Goal: Task Accomplishment & Management: Complete application form

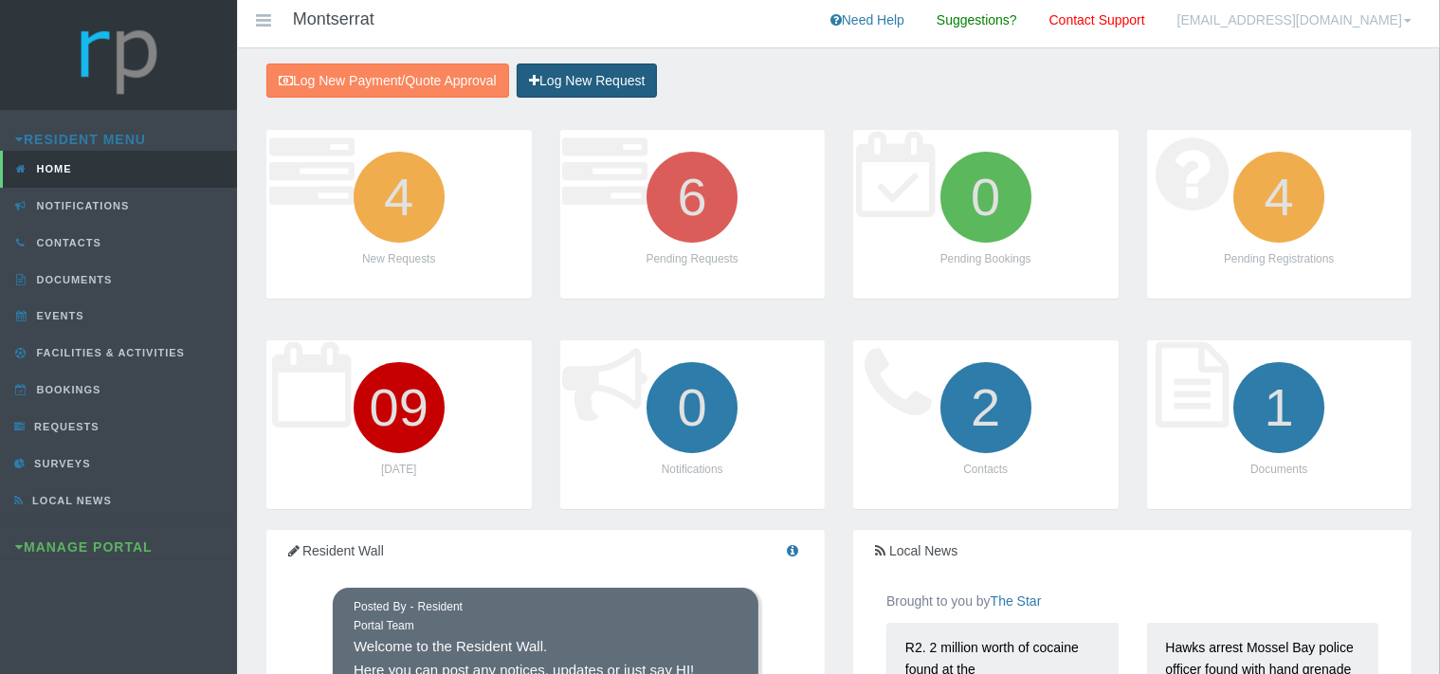
click at [557, 81] on link "Log New Request" at bounding box center [586, 80] width 140 height 35
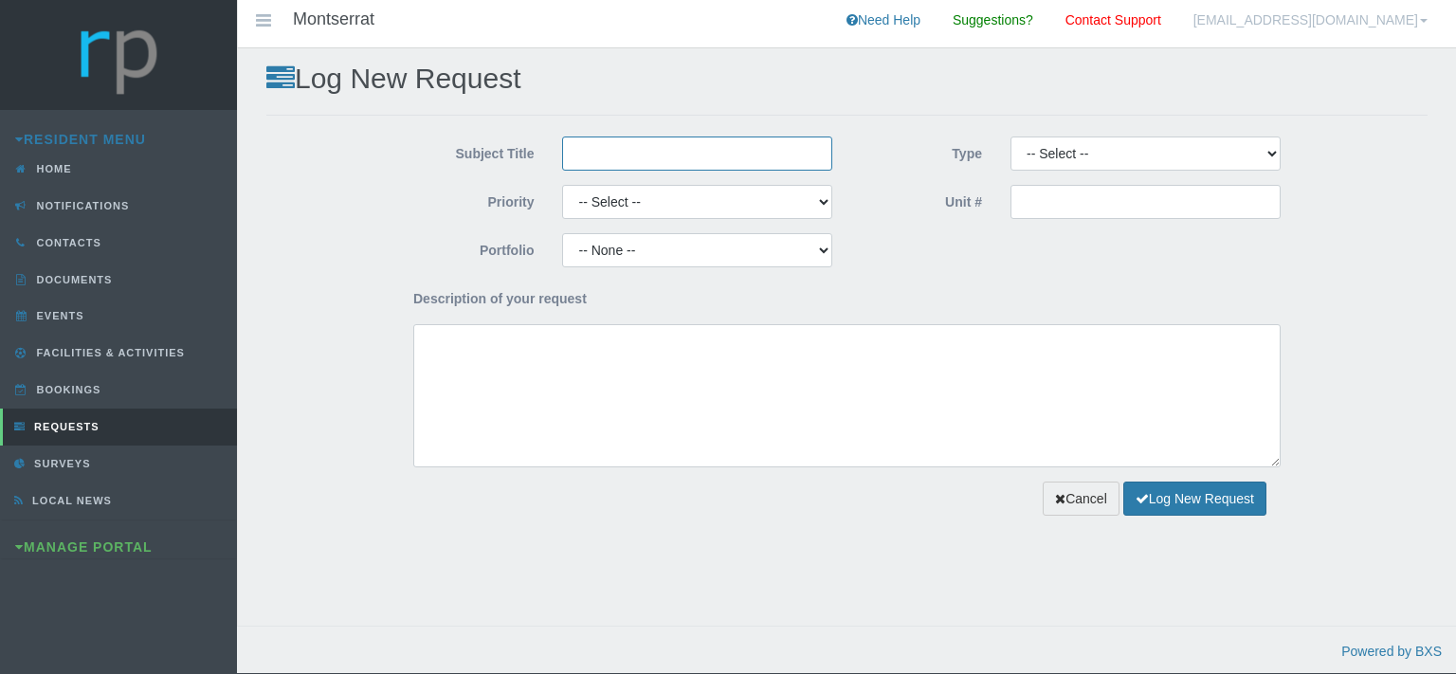
click at [567, 142] on input "Subject Title" at bounding box center [697, 153] width 270 height 34
type input "Picasso Plumbing"
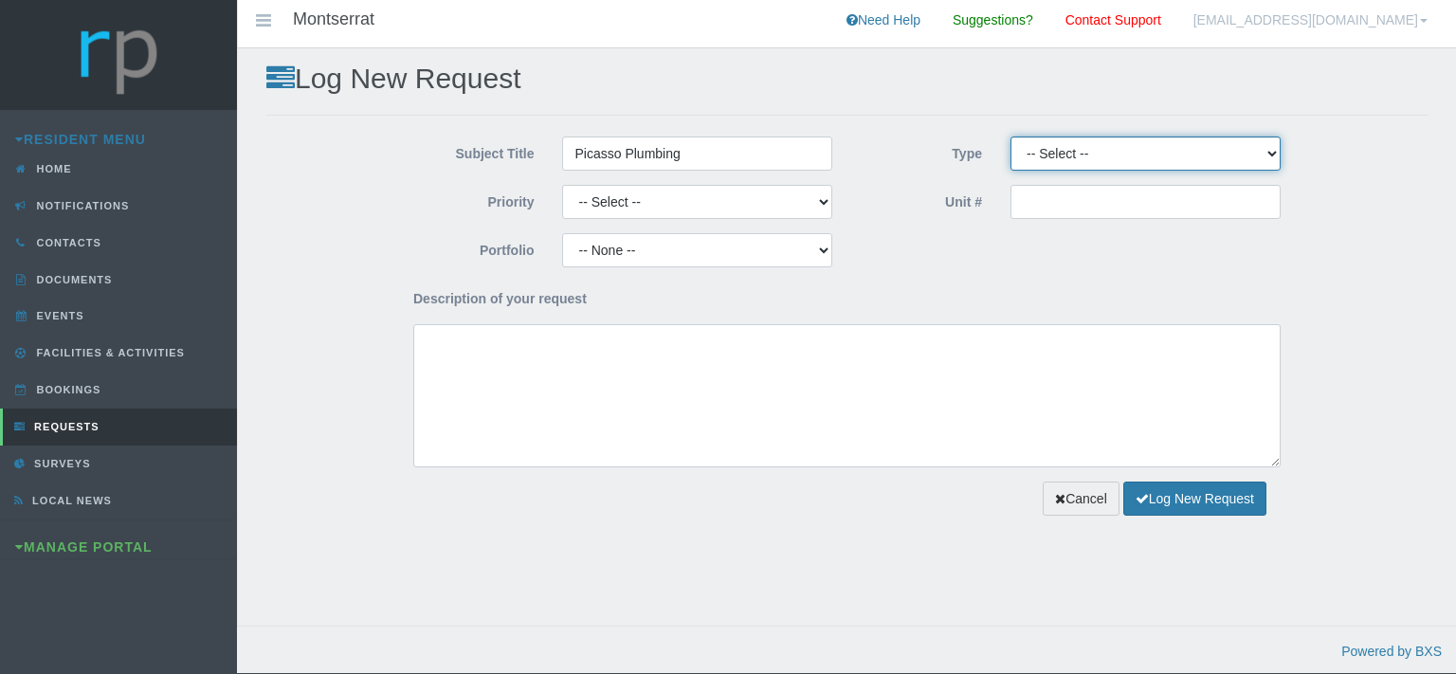
click at [1010, 136] on select "-- Select -- Complaint Compliment Enquiry Request for maintenance Other (not li…" at bounding box center [1145, 153] width 270 height 34
select select "PAYMENT"
click option "Payment Approval" at bounding box center [0, 0] width 0 height 0
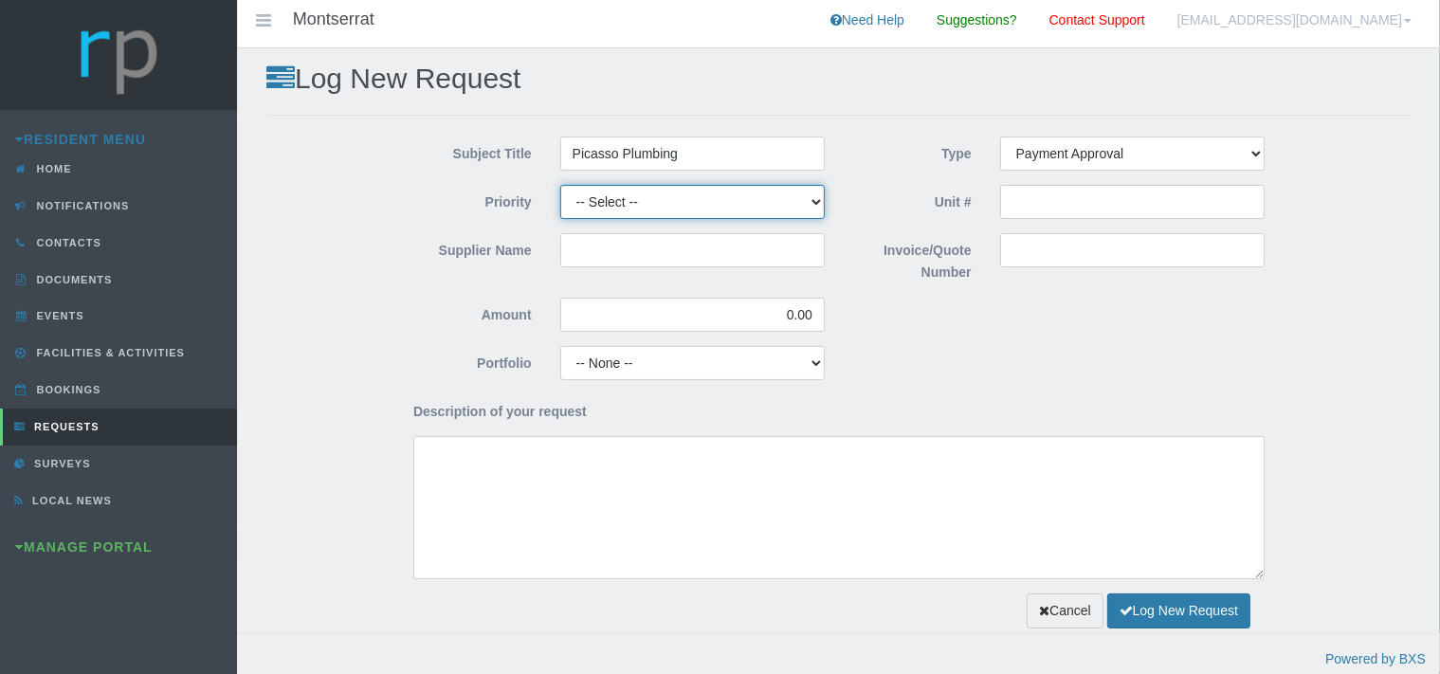
click at [560, 185] on select "-- Select -- High Low Normal" at bounding box center [692, 202] width 264 height 34
select select "MEDIUM"
click option "Normal" at bounding box center [0, 0] width 0 height 0
click at [602, 258] on input "Supplier Name" at bounding box center [692, 250] width 264 height 34
type input "Picasso Plumbing"
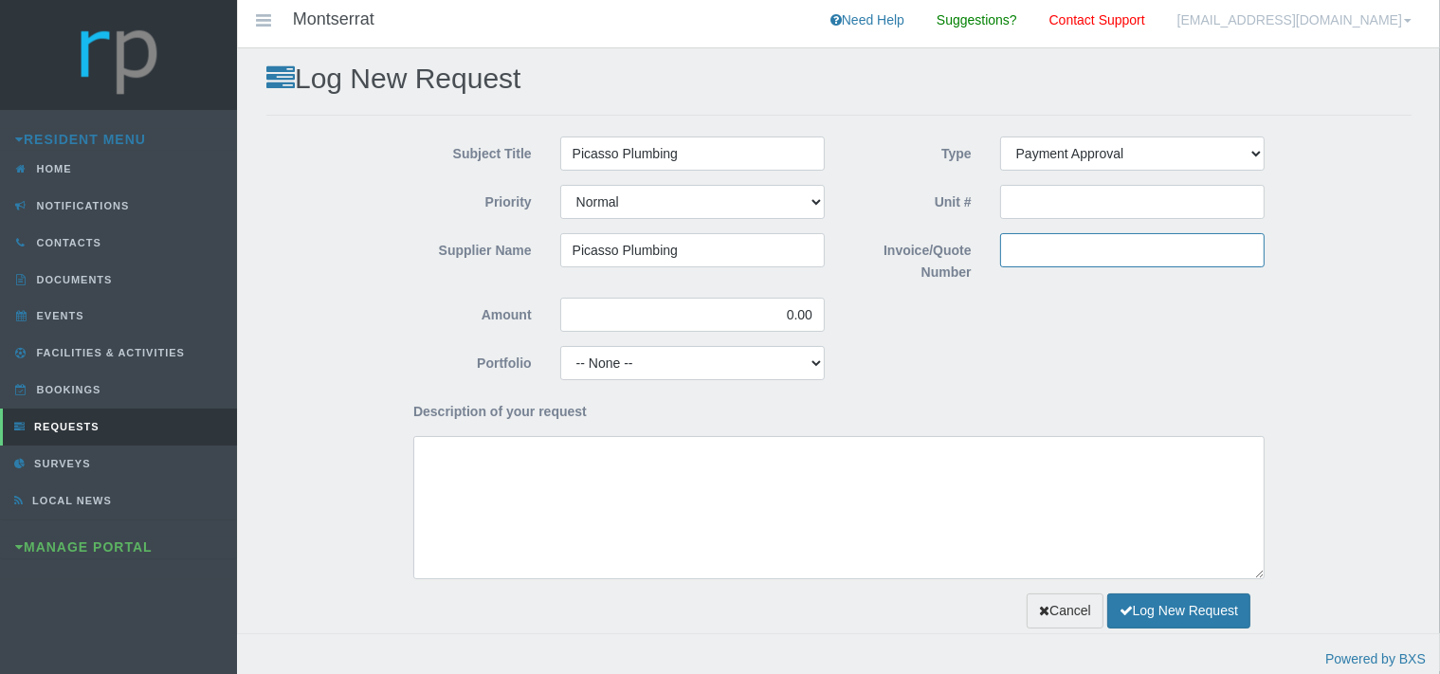
click at [1059, 256] on input "Invoice/Quote Number" at bounding box center [1132, 250] width 264 height 34
paste input "INV-0035175"
type input "INV-0035175"
drag, startPoint x: 818, startPoint y: 313, endPoint x: 768, endPoint y: 317, distance: 50.4
click at [768, 317] on input "0.00" at bounding box center [692, 315] width 264 height 34
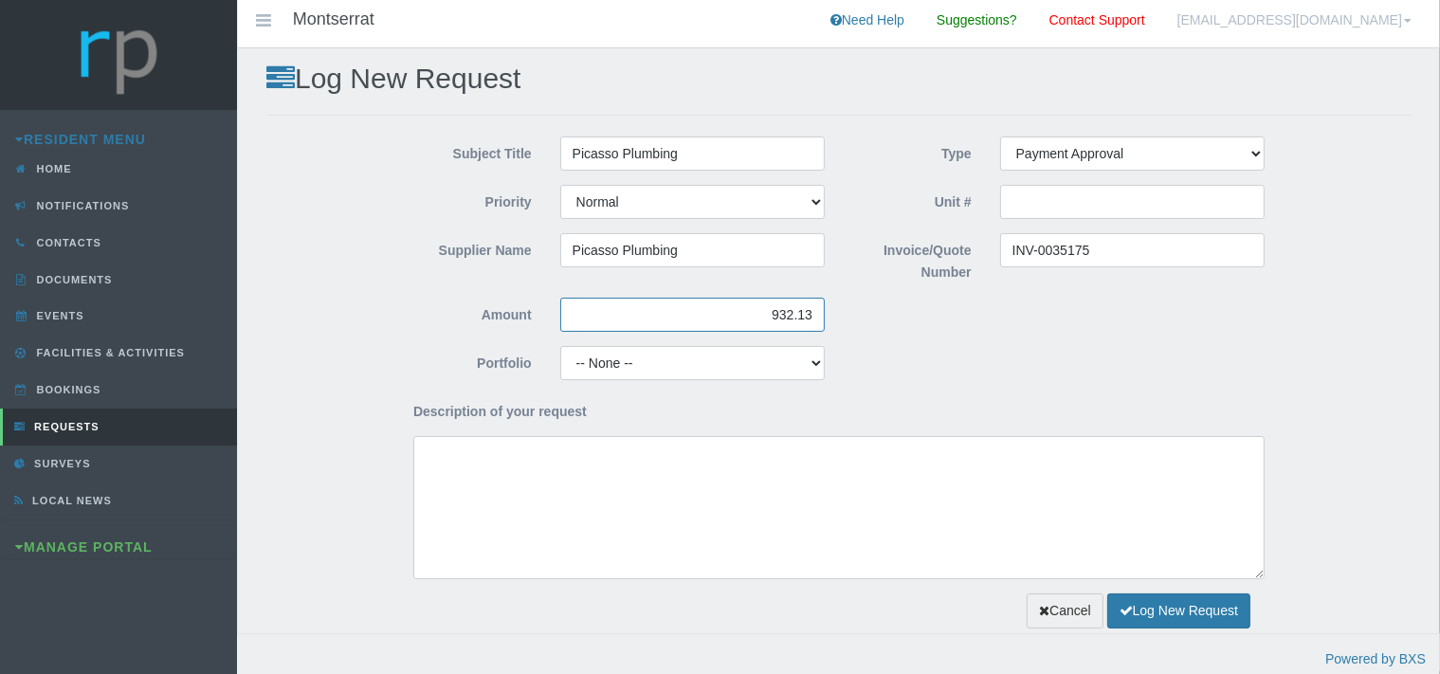
type input "932.13"
click at [560, 346] on select "-- None -- Aesthetics Chairperson Communication Compliance / Rules and Regulati…" at bounding box center [692, 363] width 264 height 34
click option "Maintenance" at bounding box center [0, 0] width 0 height 0
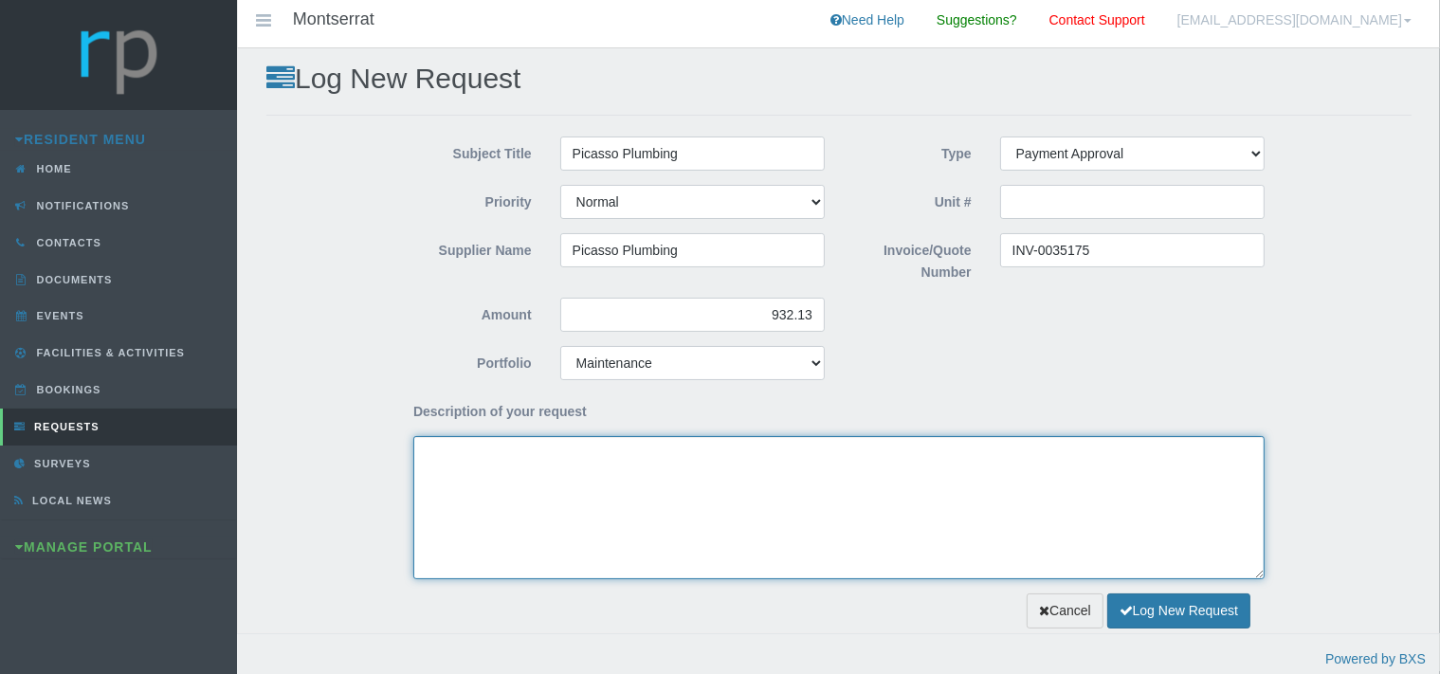
click at [544, 489] on textarea "Description of your request" at bounding box center [838, 507] width 851 height 143
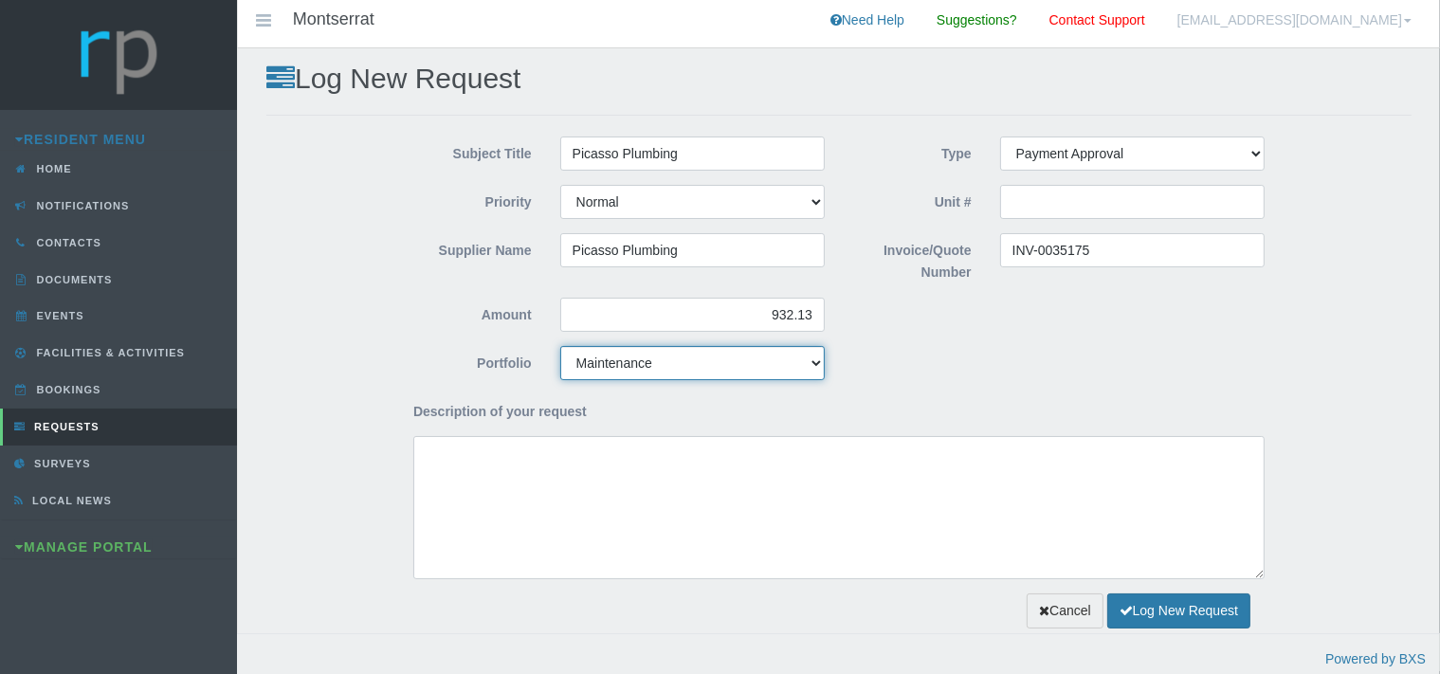
click at [560, 346] on select "-- None -- Aesthetics Chairperson Communication Compliance / Rules and Regulati…" at bounding box center [692, 363] width 264 height 34
select select "GARDENS"
click option "Gardens" at bounding box center [0, 0] width 0 height 0
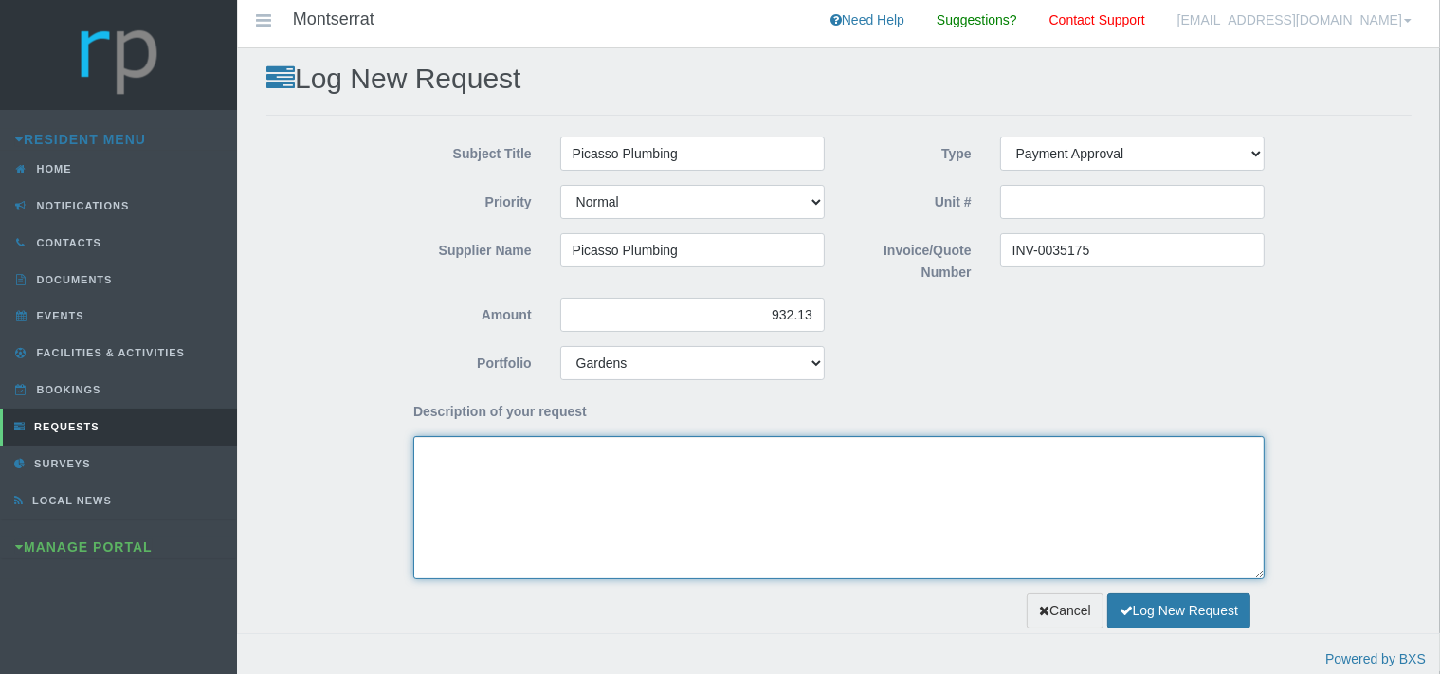
click at [539, 497] on textarea "Description of your request" at bounding box center [838, 507] width 851 height 143
type textarea "G"
click at [741, 507] on textarea "Dear Trustees, We kindly request payment approval for the attached invoice" at bounding box center [838, 507] width 851 height 143
click at [781, 475] on textarea "Dear Trustees, We kindly request payment approval for the attached invoice" at bounding box center [838, 507] width 851 height 143
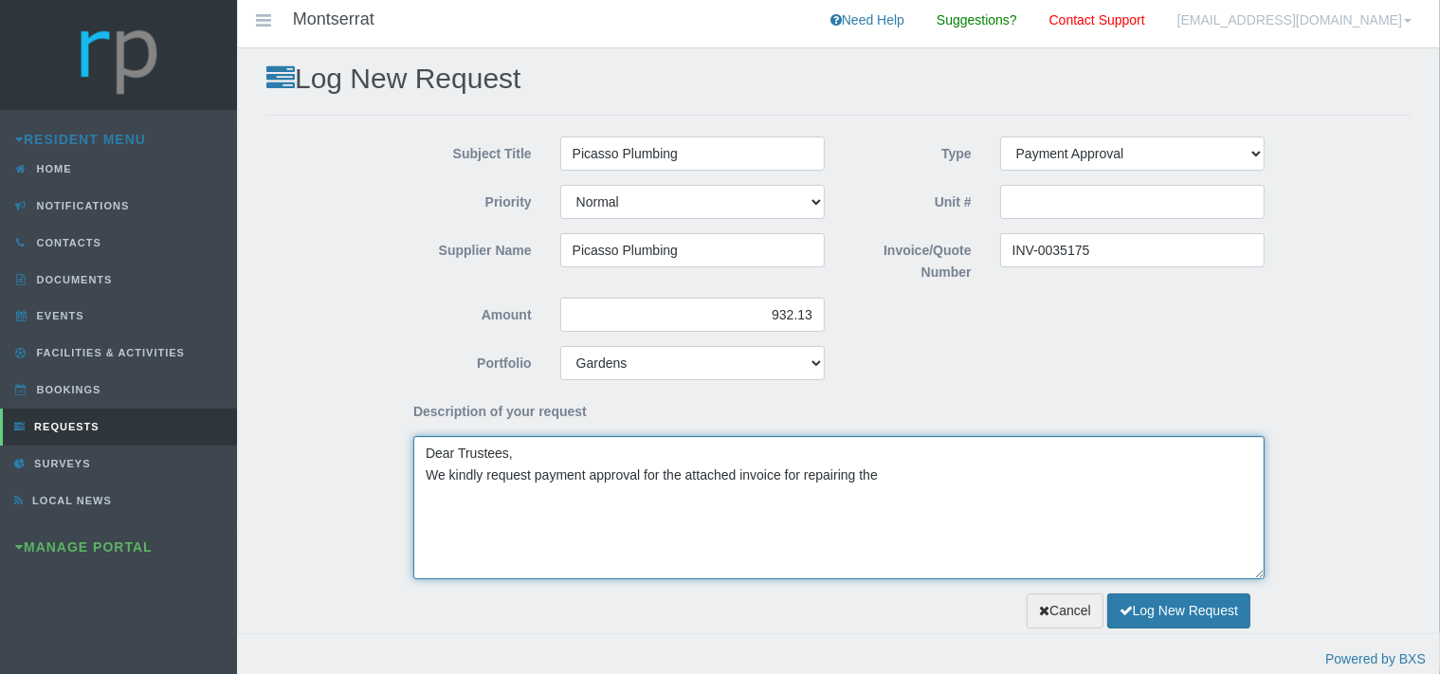
click at [890, 476] on textarea "Dear Trustees, We kindly request payment approval for the attached invoice for …" at bounding box center [838, 507] width 851 height 143
paste textarea "Replaced the cracked wall plate on the garden tap."
click at [889, 480] on textarea "Dear Trustees, We kindly request payment approval for the attached invoice for …" at bounding box center [838, 507] width 851 height 143
click at [933, 473] on textarea "Dear Trustees, We kindly request payment approval for the attached invoice for …" at bounding box center [838, 507] width 851 height 143
click at [428, 502] on textarea "Dear Trustees, We kindly request payment approval for the attached invoice for …" at bounding box center [838, 507] width 851 height 143
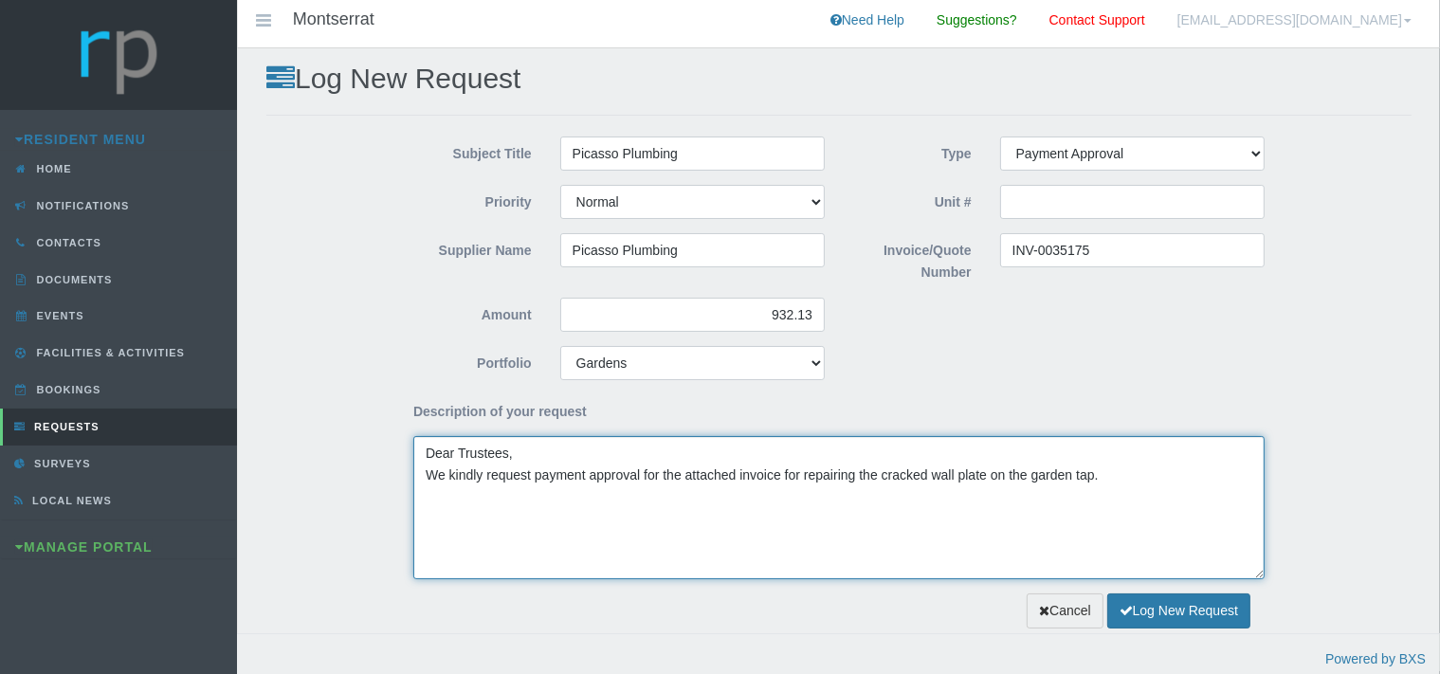
click at [1124, 479] on textarea "Dear Trustees, We kindly request payment approval for the attached invoice for …" at bounding box center [838, 507] width 851 height 143
type textarea "Dear Trustees, We kindly request payment approval for the attached invoice for …"
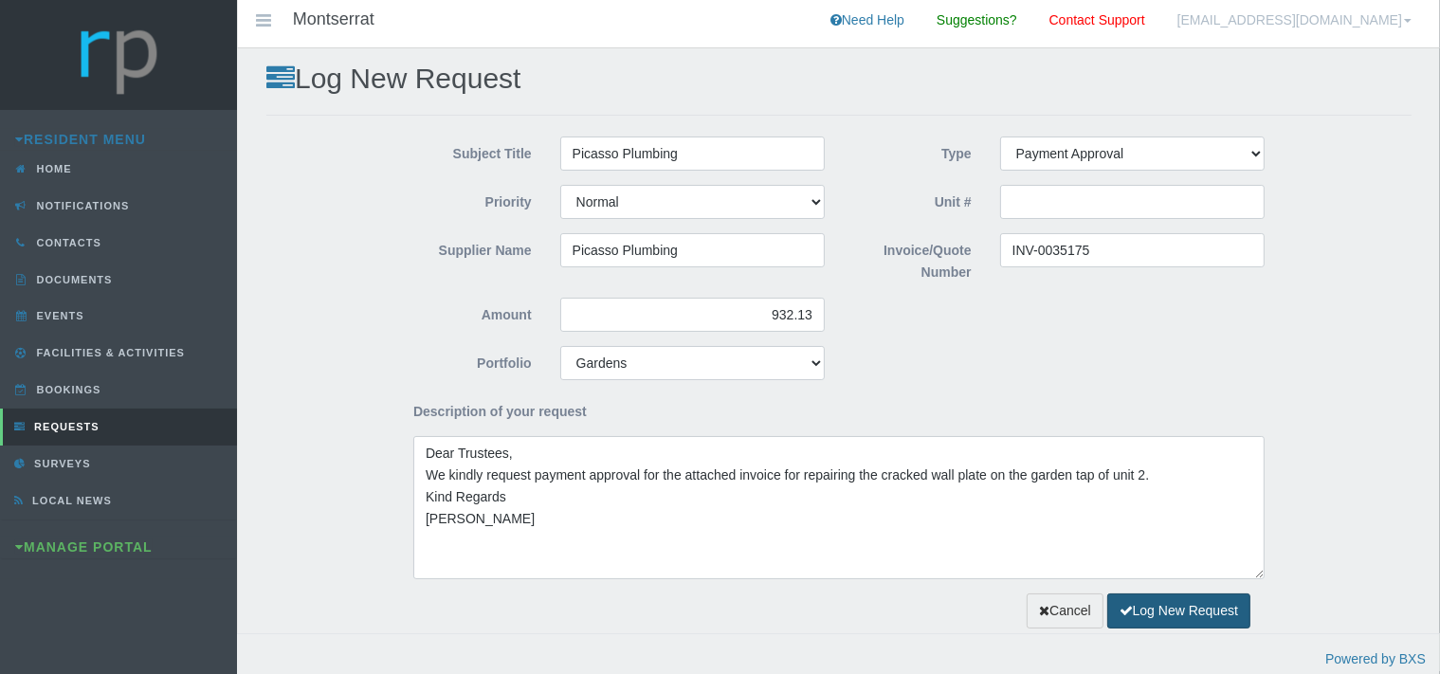
click at [1180, 605] on button "Log New Request" at bounding box center [1178, 610] width 143 height 35
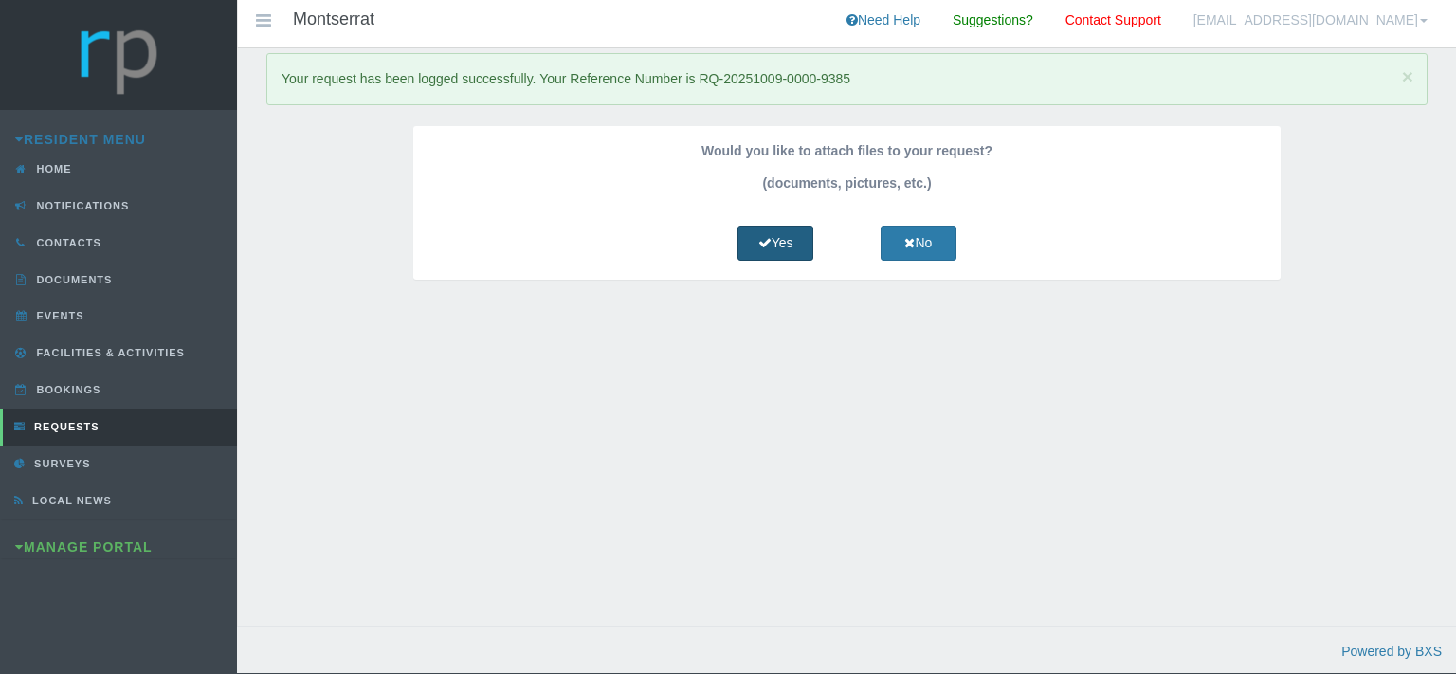
click at [785, 231] on link "Yes" at bounding box center [775, 243] width 76 height 35
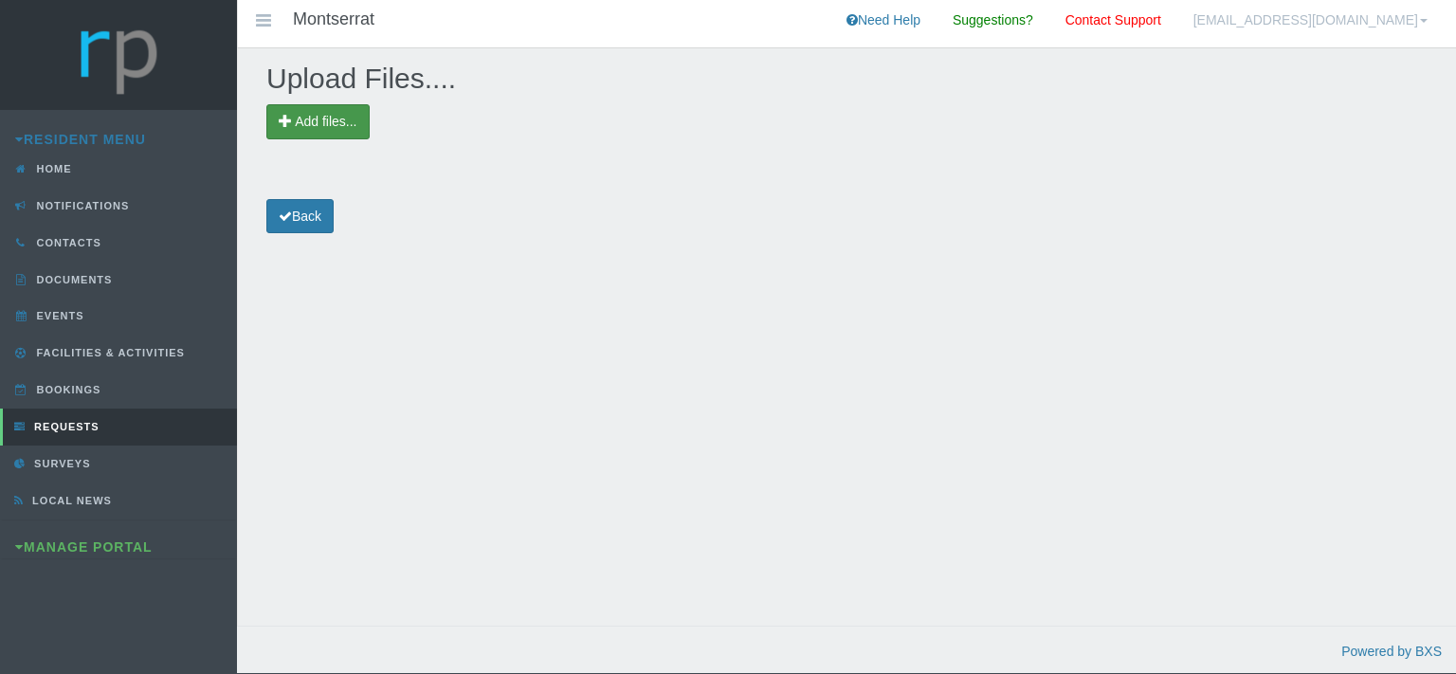
click at [332, 112] on span "Add files..." at bounding box center [317, 121] width 103 height 35
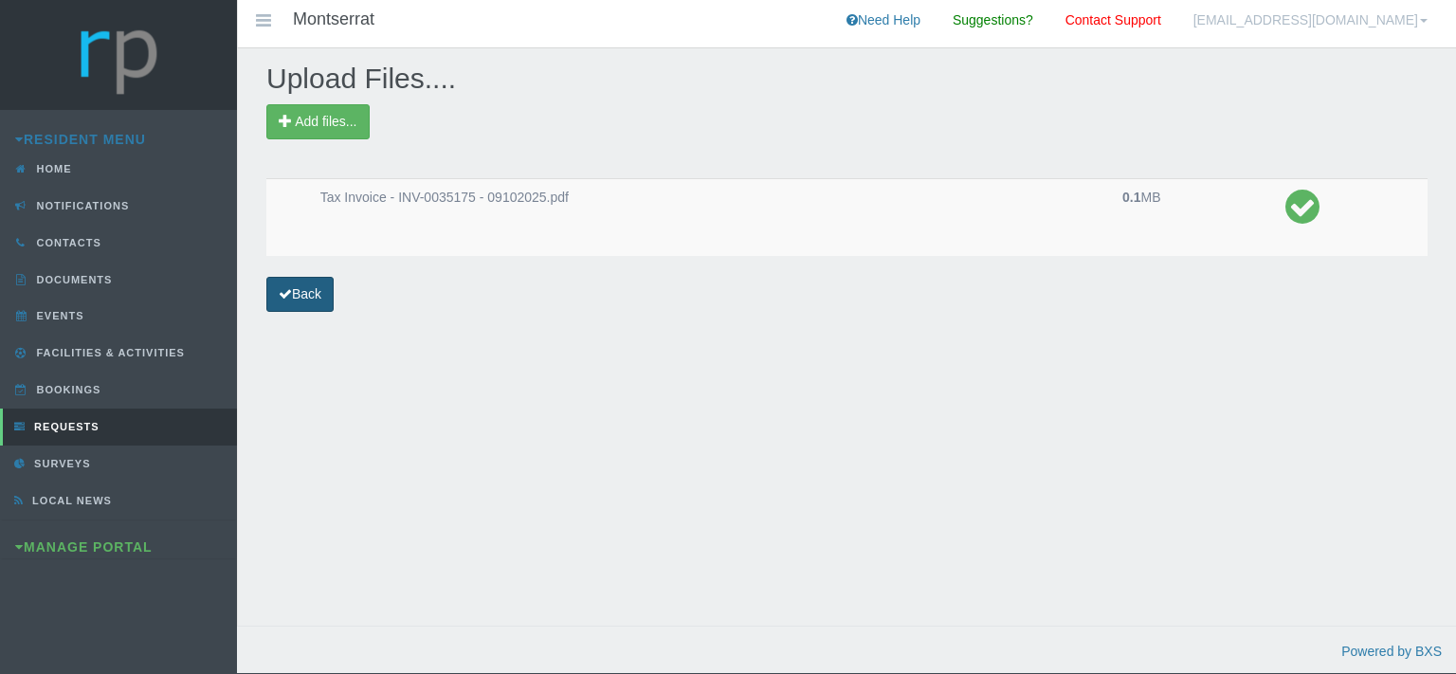
click at [333, 290] on link "Back" at bounding box center [299, 294] width 67 height 35
